Goal: Task Accomplishment & Management: Complete application form

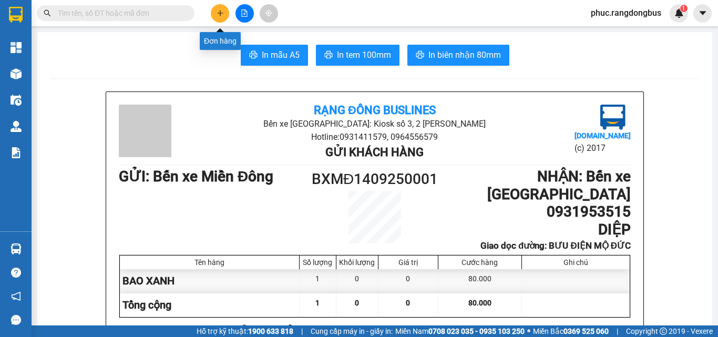
click at [223, 10] on icon "plus" at bounding box center [220, 12] width 7 height 7
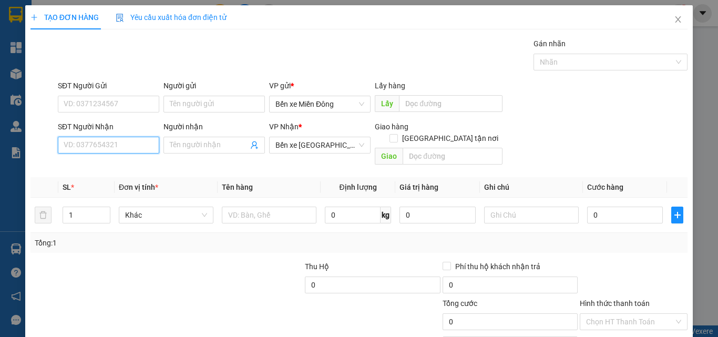
click at [125, 151] on input "SĐT Người Nhận" at bounding box center [108, 145] width 101 height 17
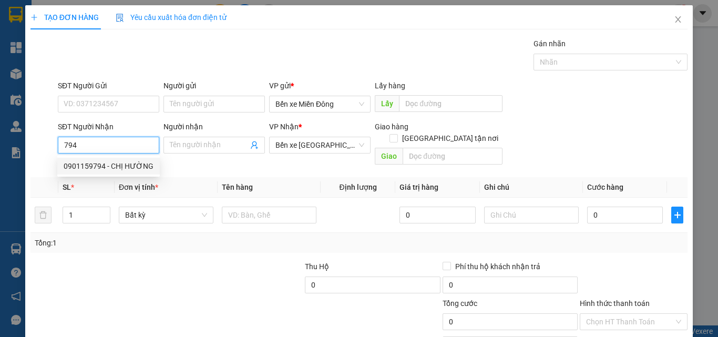
click at [126, 169] on div "0901159794 - CHỊ HƯỜNG" at bounding box center [109, 166] width 90 height 12
type input "0901159794"
type input "CHỊ HƯỜNG"
checkbox input "true"
type input "02 [PERSON_NAME]"
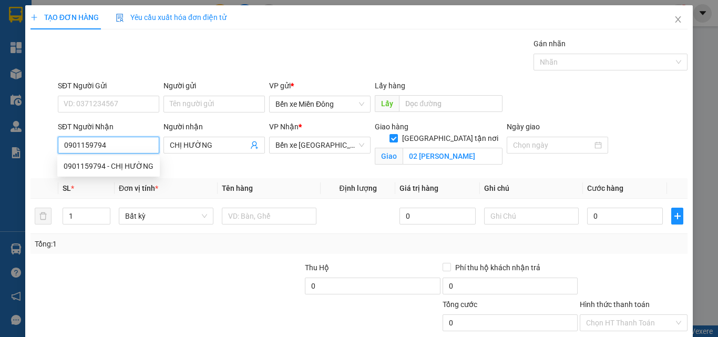
type input "140.000"
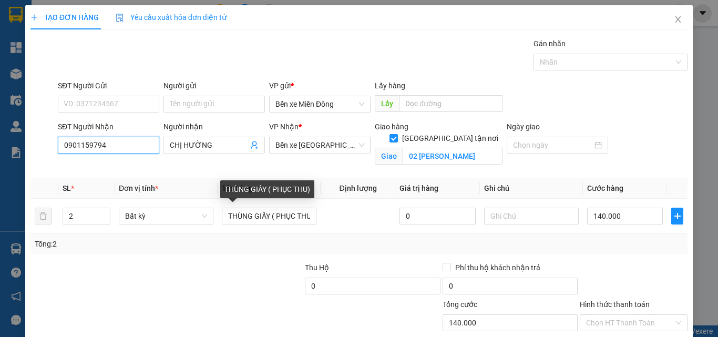
type input "0901159794"
click at [235, 270] on div at bounding box center [235, 280] width 137 height 37
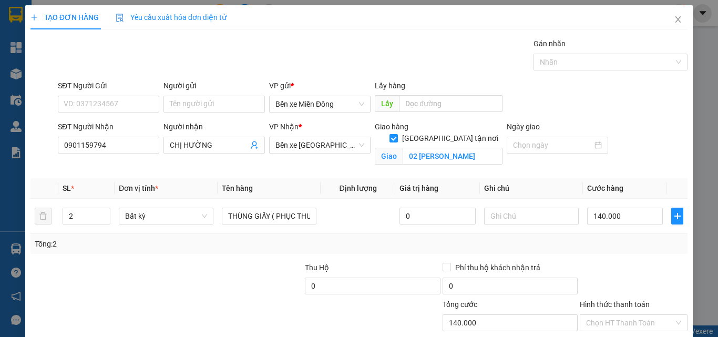
click at [177, 241] on div "Tổng: 2" at bounding box center [156, 244] width 243 height 12
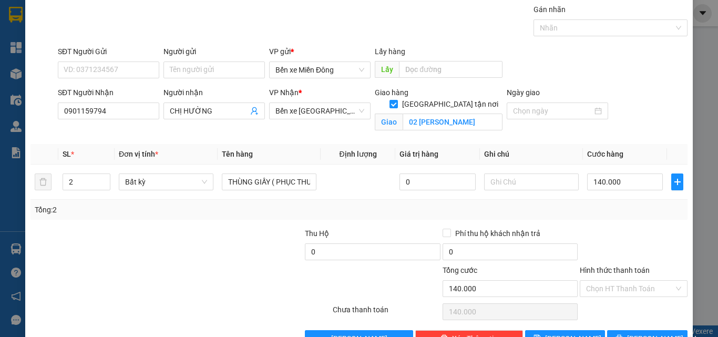
scroll to position [65, 0]
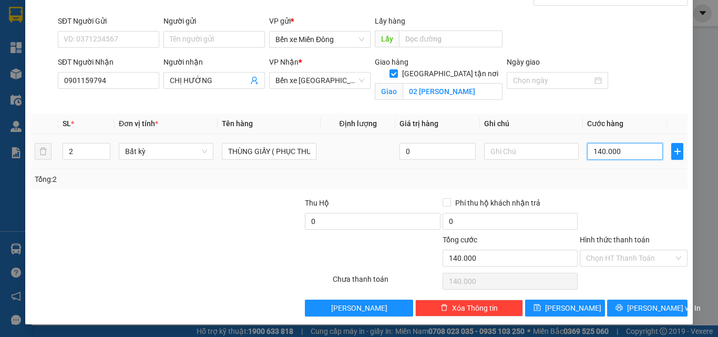
click at [624, 150] on input "140.000" at bounding box center [625, 151] width 76 height 17
type input "1"
type input "16"
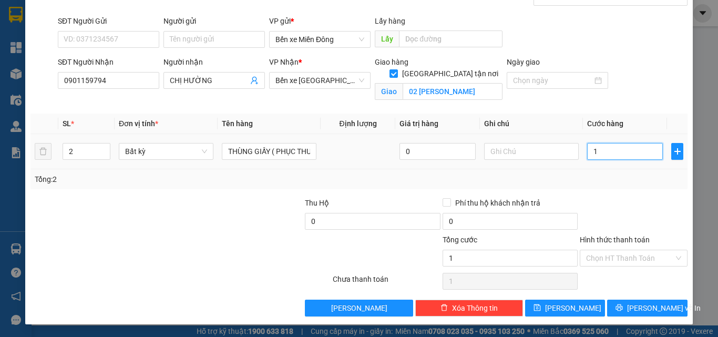
type input "16"
type input "160"
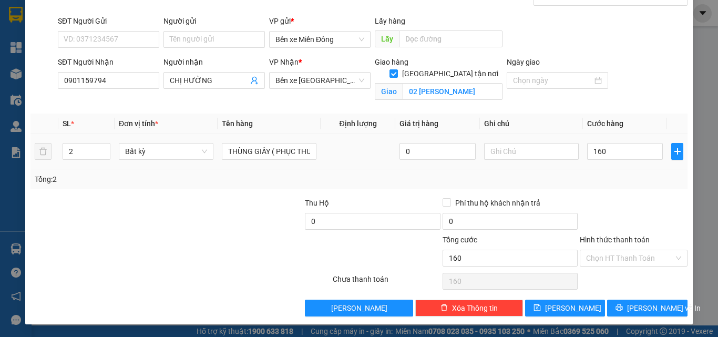
click at [611, 176] on div "Tổng: 2" at bounding box center [359, 179] width 649 height 12
type input "160.000"
click at [623, 252] on input "Hình thức thanh toán" at bounding box center [630, 258] width 88 height 16
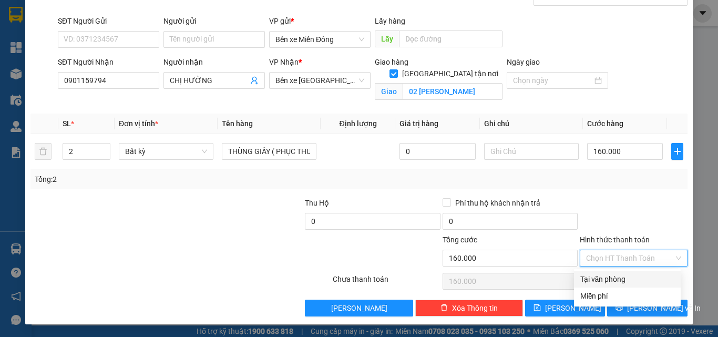
click at [622, 273] on div "Tại văn phòng" at bounding box center [627, 279] width 107 height 17
type input "0"
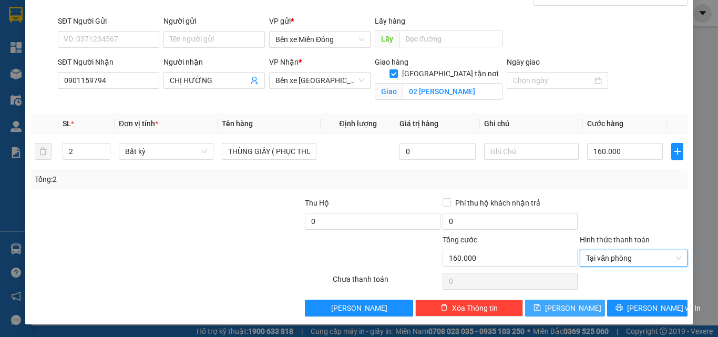
click at [578, 309] on button "[PERSON_NAME]" at bounding box center [565, 308] width 80 height 17
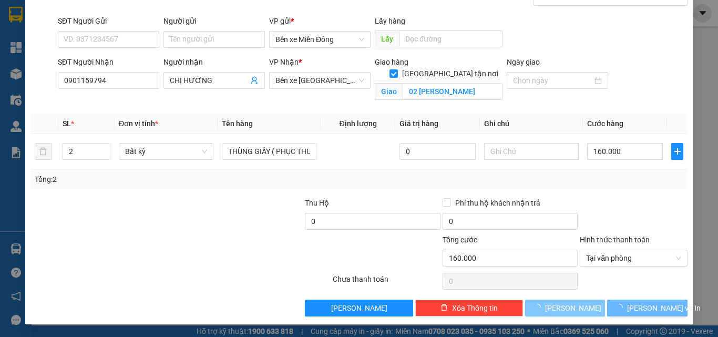
checkbox input "false"
type input "0"
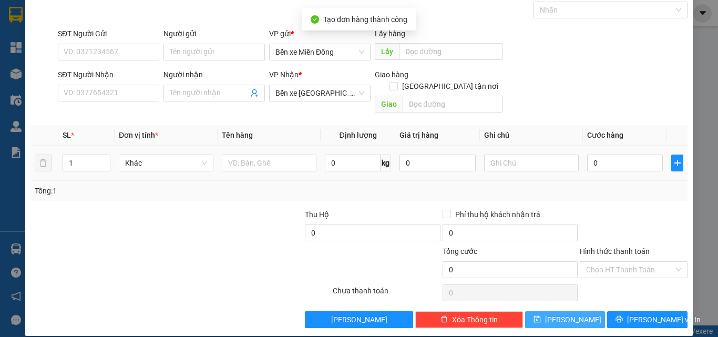
scroll to position [0, 0]
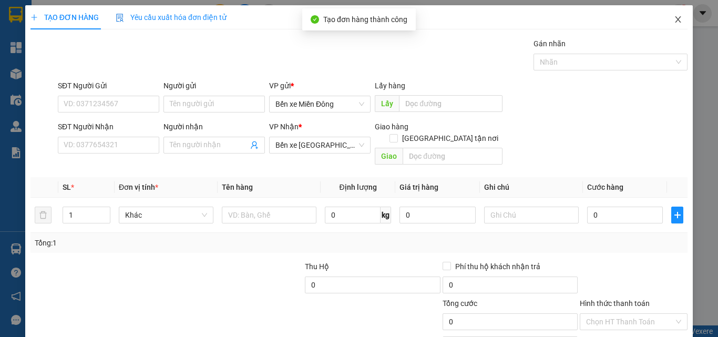
click at [670, 14] on span "Close" at bounding box center [677, 19] width 29 height 29
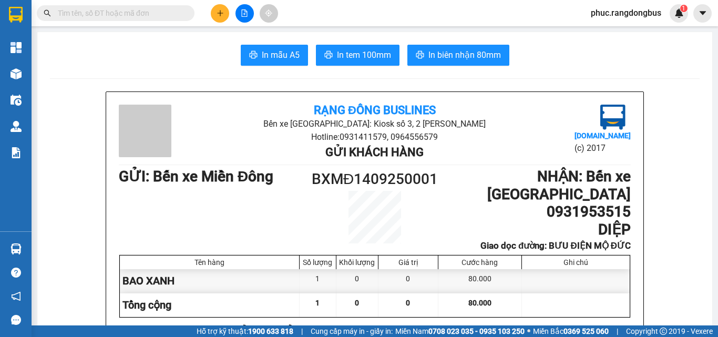
click at [217, 13] on icon "plus" at bounding box center [220, 12] width 7 height 7
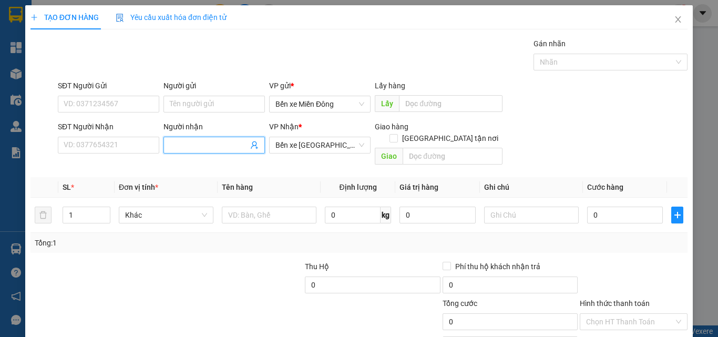
click at [201, 142] on input "Người nhận" at bounding box center [209, 145] width 78 height 12
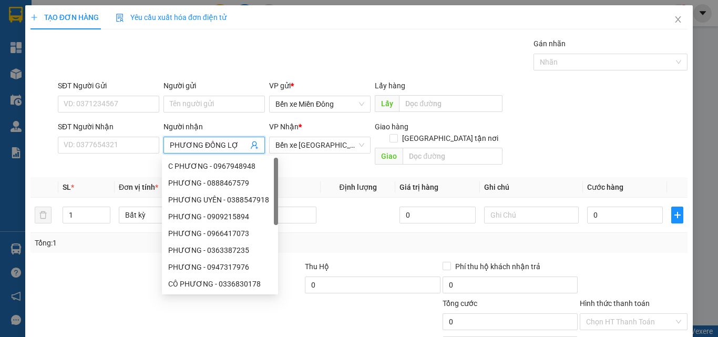
type input "PHƯƠNG ĐỒNG LỢI"
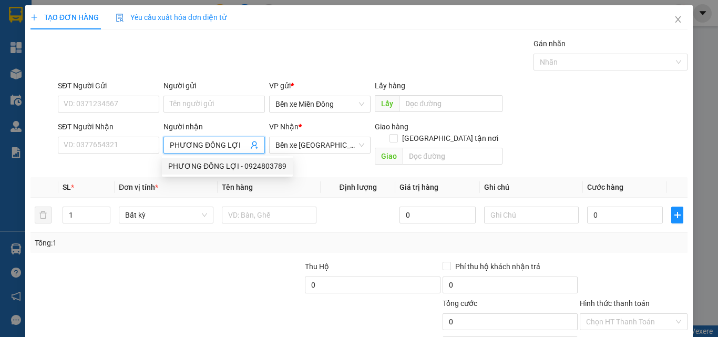
click at [215, 162] on div "PHƯƠNG ĐỒNG LỢI - 0924803789" at bounding box center [227, 166] width 118 height 12
type input "0924803789"
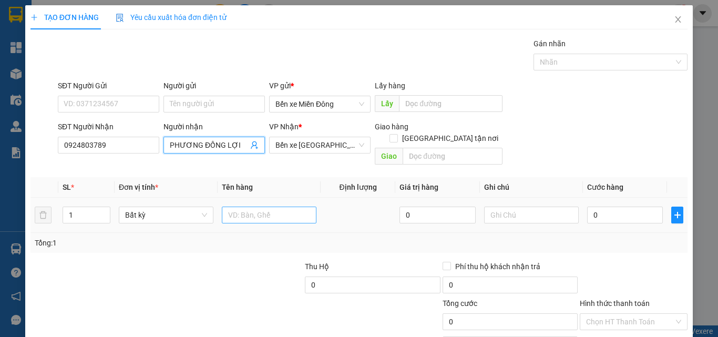
type input "PHƯƠNG ĐỒNG LỢI"
click at [249, 207] on input "text" at bounding box center [269, 215] width 95 height 17
type input "THÙNG XỐP"
type input "2"
click at [107, 209] on span "up" at bounding box center [104, 212] width 6 height 6
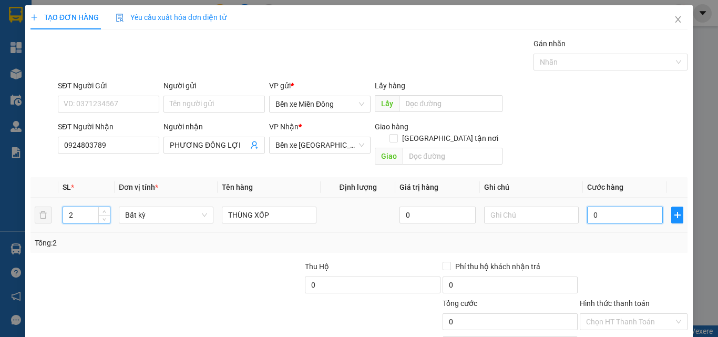
click at [634, 211] on input "0" at bounding box center [625, 215] width 76 height 17
click at [631, 207] on input "0" at bounding box center [625, 215] width 76 height 17
type input "2"
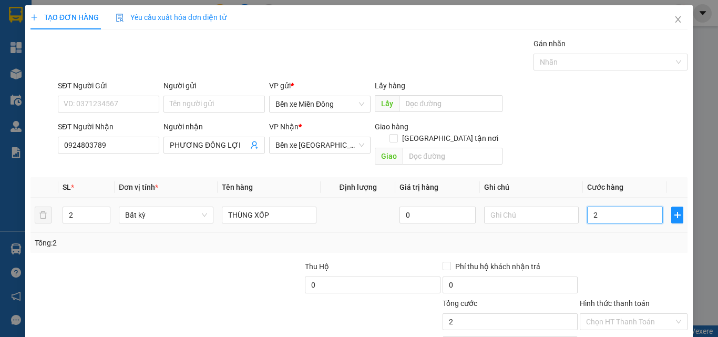
type input "24"
type input "240"
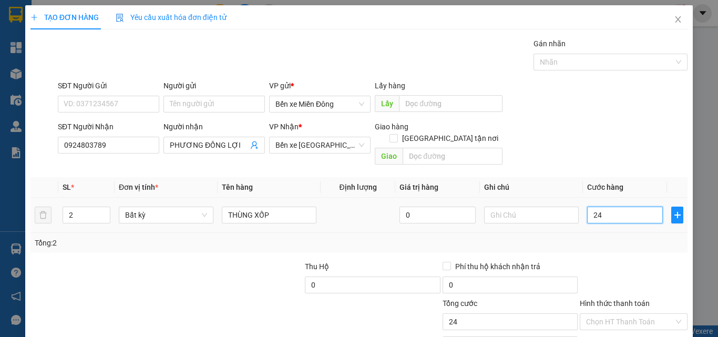
type input "240"
type input "240.000"
click at [629, 237] on div "Tổng: 2" at bounding box center [359, 243] width 649 height 12
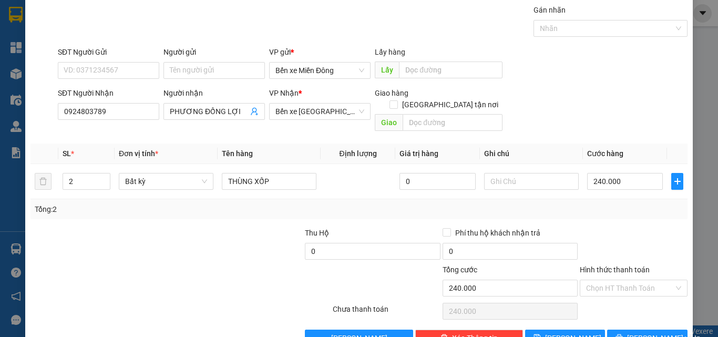
scroll to position [52, 0]
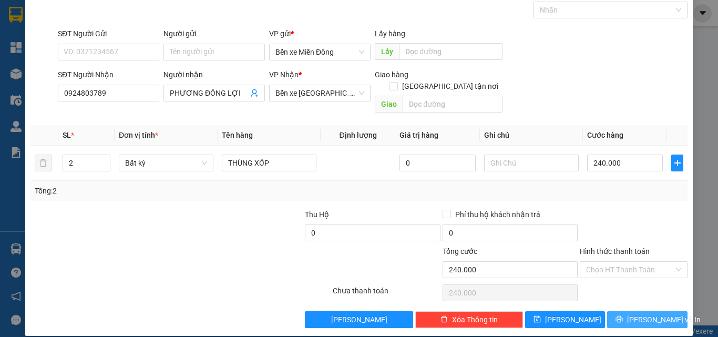
click at [641, 314] on span "[PERSON_NAME] và In" at bounding box center [664, 320] width 74 height 12
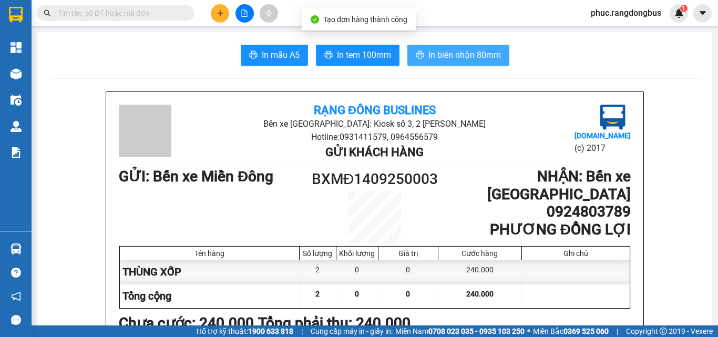
click at [464, 55] on span "In biên nhận 80mm" at bounding box center [464, 54] width 73 height 13
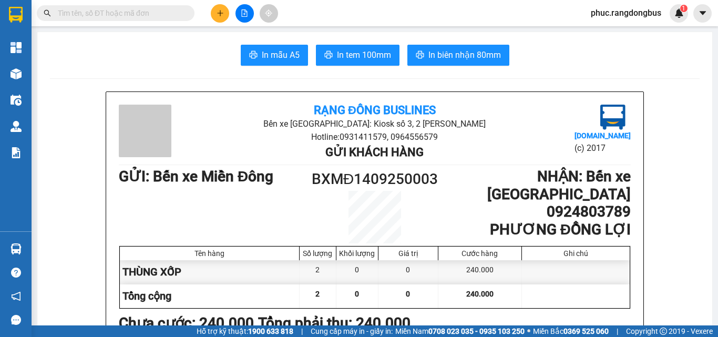
click at [219, 8] on button at bounding box center [220, 13] width 18 height 18
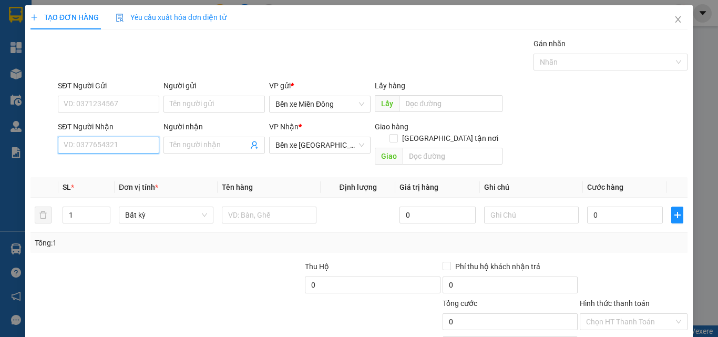
click at [136, 138] on input "SĐT Người Nhận" at bounding box center [108, 145] width 101 height 17
click at [116, 167] on div "0967700850 - KHÔNG TÊN" at bounding box center [108, 166] width 88 height 12
type input "0967700850"
type input "KHÔNG TÊN"
checkbox input "true"
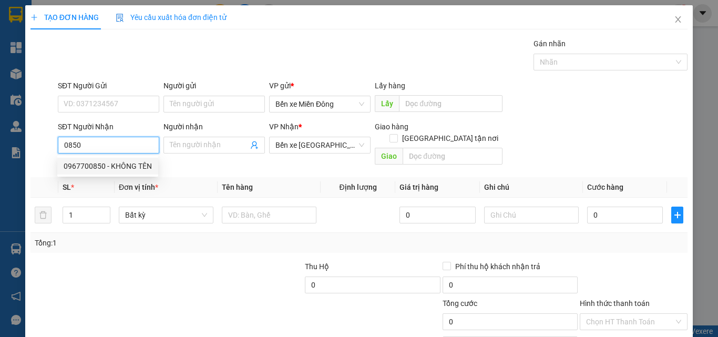
type input "TỊNH BẮC"
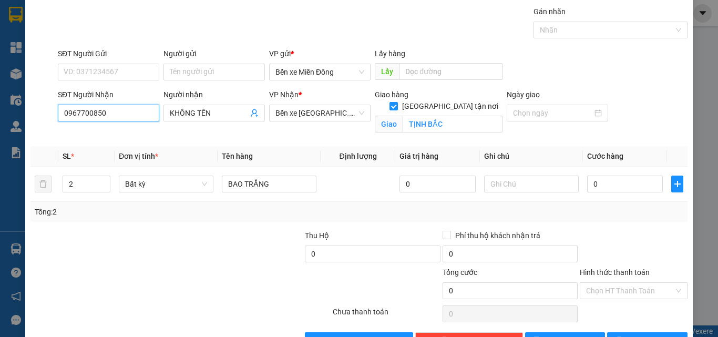
scroll to position [65, 0]
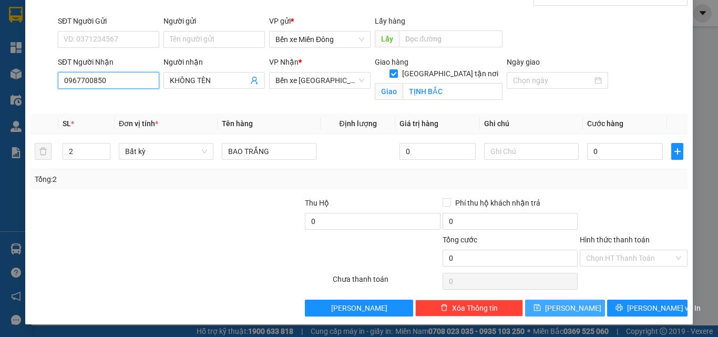
type input "0967700850"
click at [594, 304] on button "[PERSON_NAME]" at bounding box center [565, 308] width 80 height 17
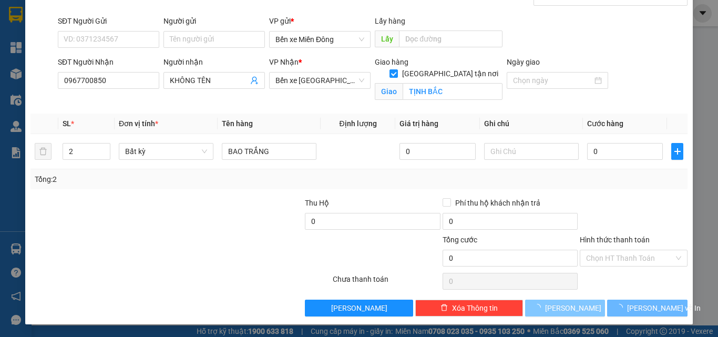
checkbox input "false"
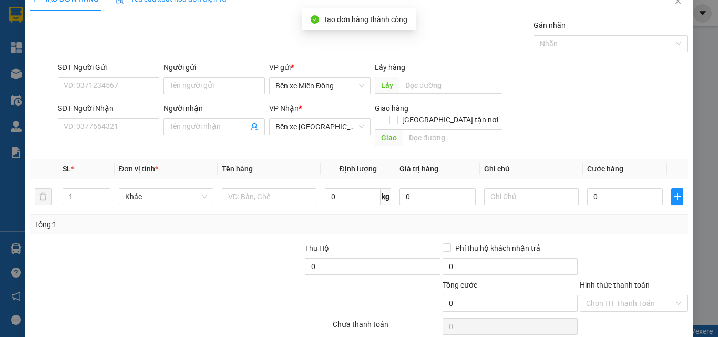
scroll to position [0, 0]
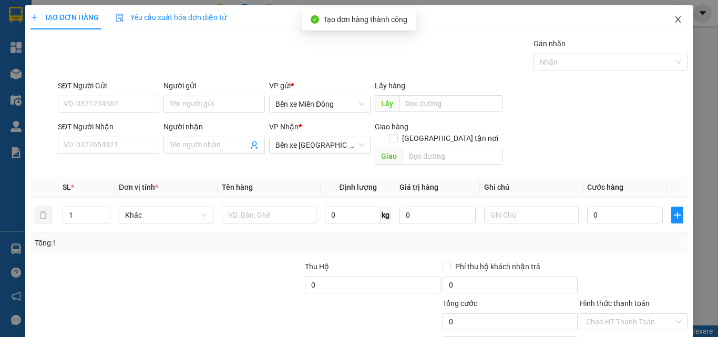
click at [675, 21] on span "Close" at bounding box center [677, 19] width 29 height 29
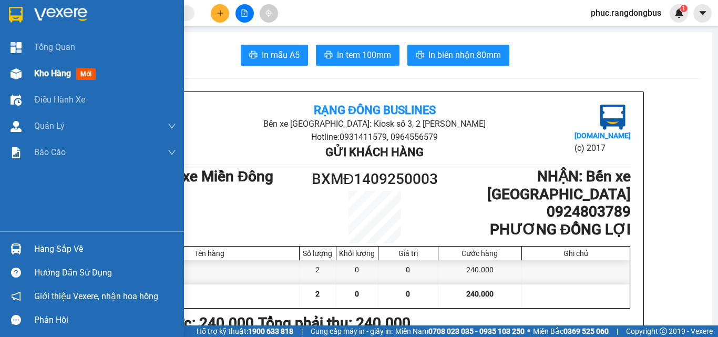
click at [23, 70] on div at bounding box center [16, 74] width 18 height 18
